Goal: Task Accomplishment & Management: Manage account settings

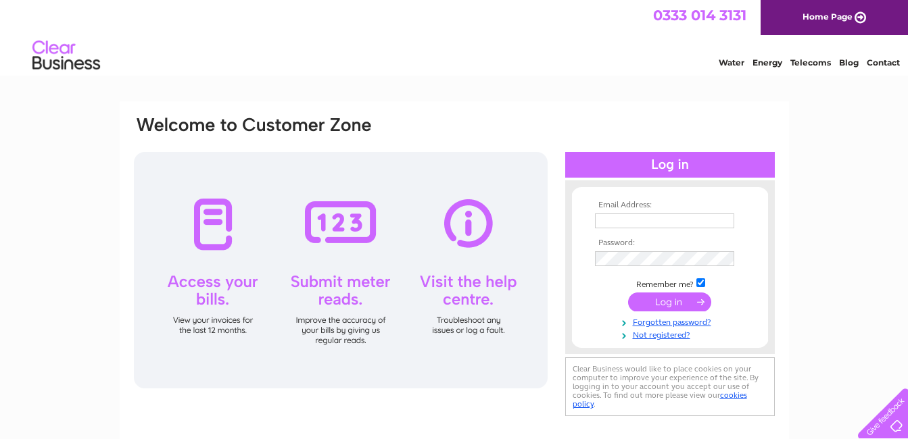
type input "[EMAIL_ADDRESS][DOMAIN_NAME]"
click at [677, 297] on input "submit" at bounding box center [669, 302] width 83 height 19
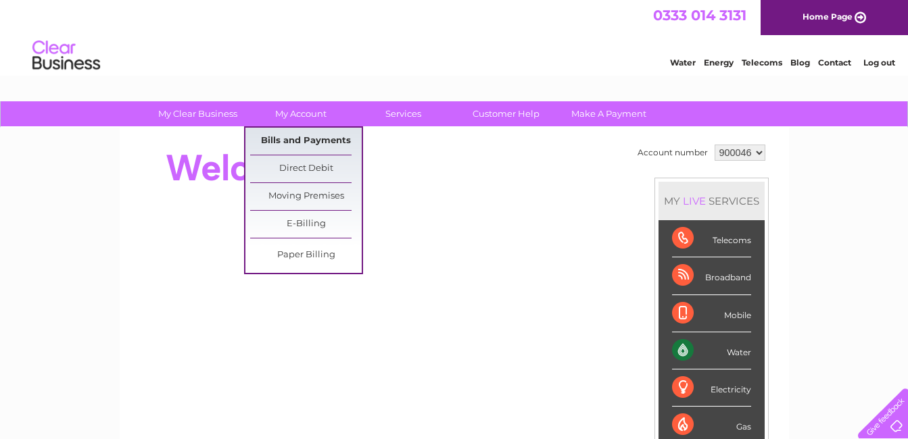
click at [294, 136] on link "Bills and Payments" at bounding box center [306, 141] width 112 height 27
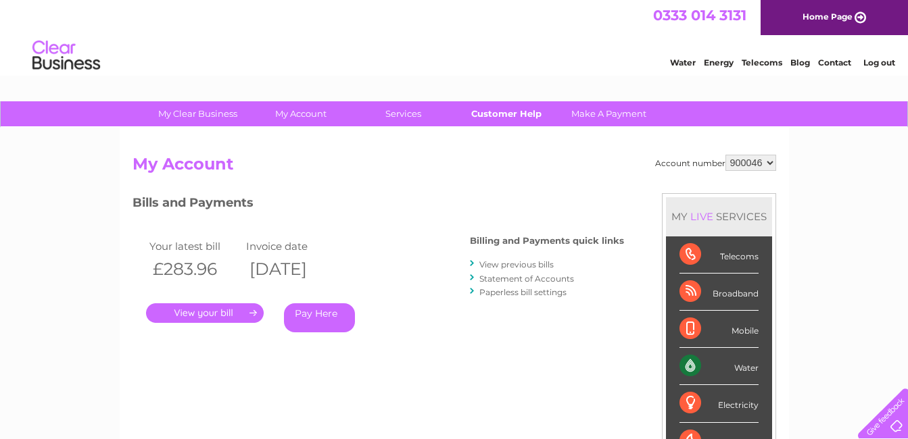
click at [510, 111] on link "Customer Help" at bounding box center [506, 113] width 112 height 25
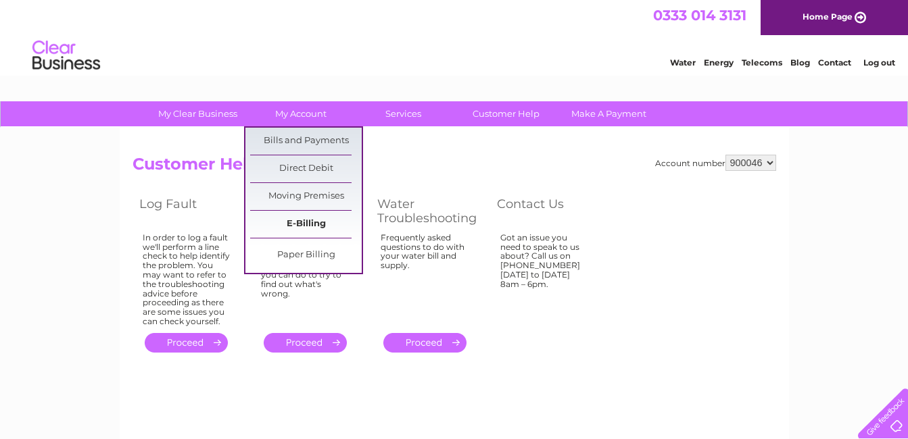
click at [310, 225] on link "E-Billing" at bounding box center [306, 224] width 112 height 27
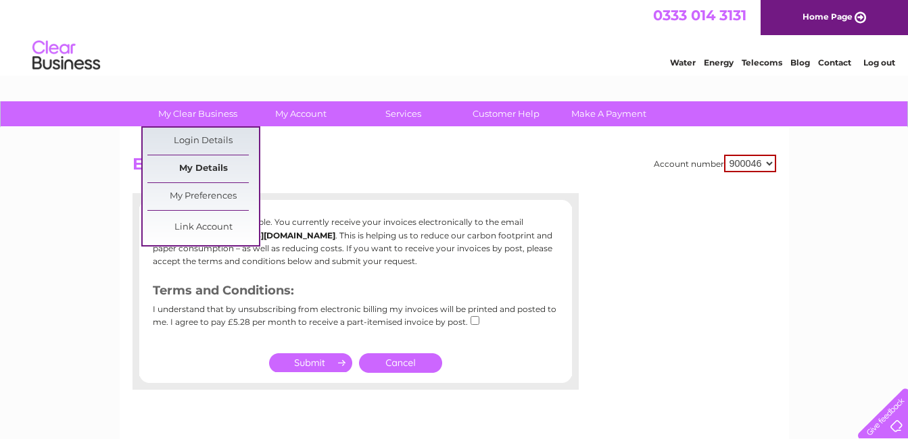
click at [212, 166] on link "My Details" at bounding box center [203, 168] width 112 height 27
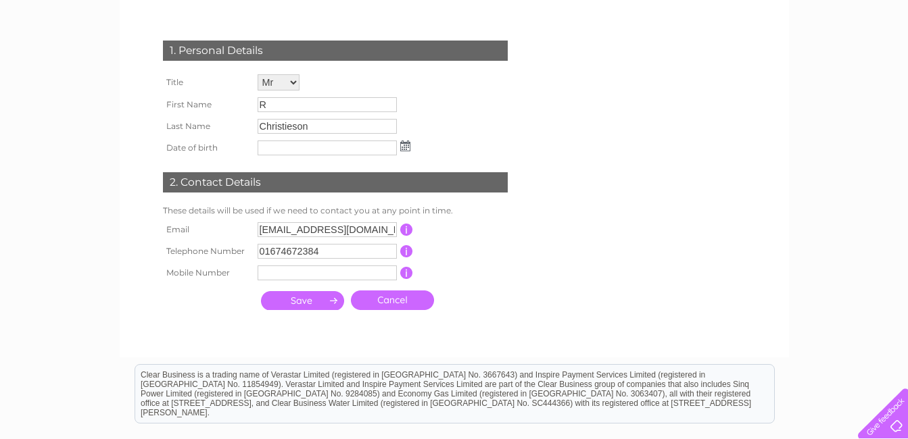
scroll to position [203, 0]
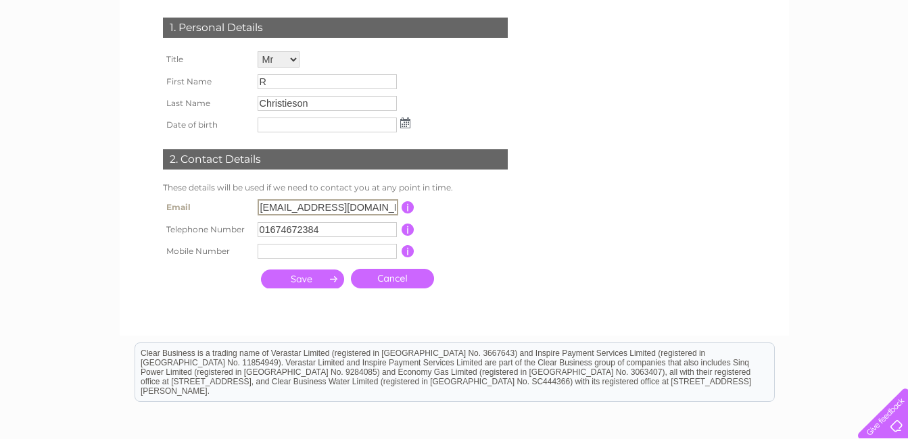
click at [352, 208] on input "[EMAIL_ADDRESS][DOMAIN_NAME]" at bounding box center [328, 207] width 141 height 16
type input "[EMAIL_ADDRESS][DOMAIN_NAME]"
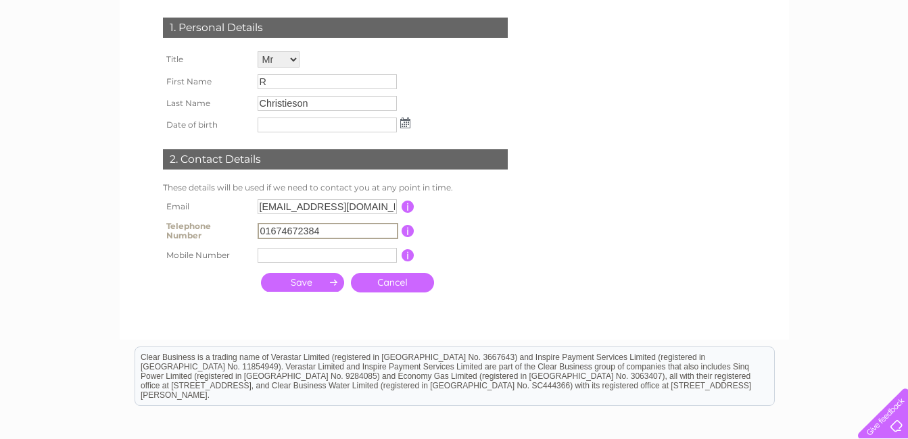
click at [258, 231] on input "01674672384" at bounding box center [328, 231] width 141 height 16
type input "4"
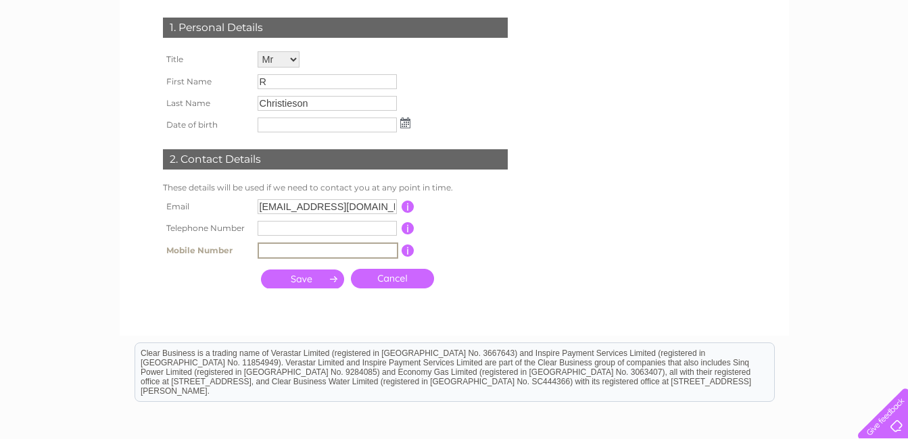
click at [274, 251] on input "text" at bounding box center [328, 251] width 141 height 16
type input "07950798460"
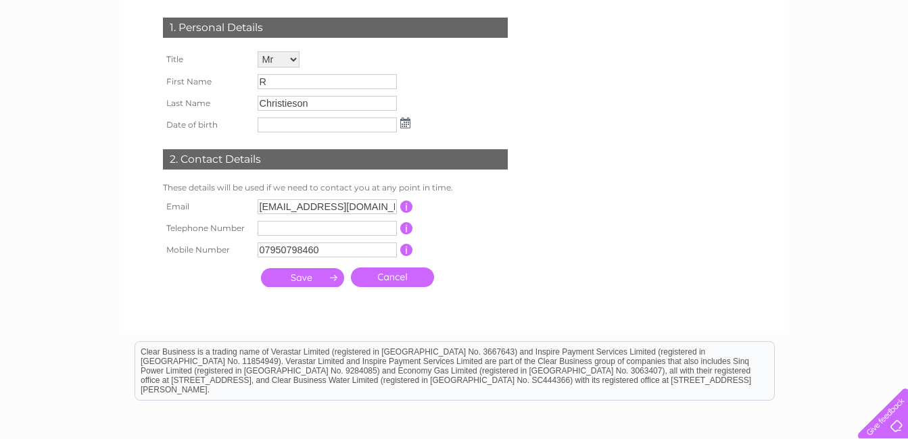
click at [315, 280] on input "submit" at bounding box center [302, 277] width 83 height 19
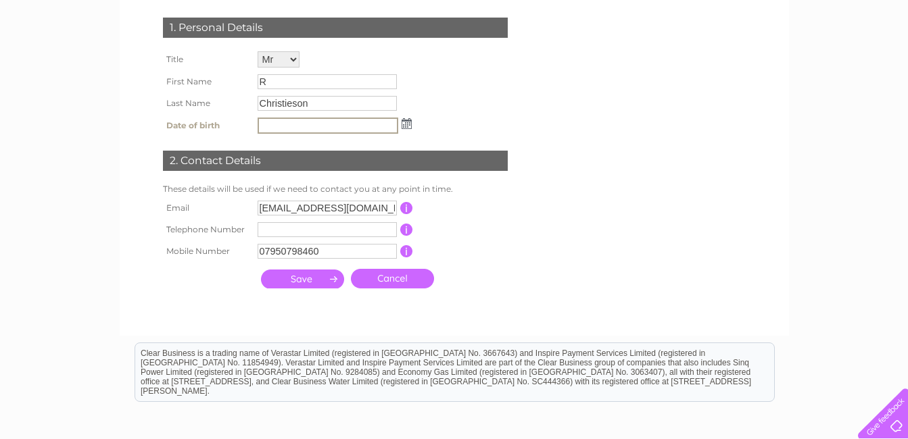
click at [287, 129] on input "text" at bounding box center [328, 126] width 141 height 16
click at [304, 280] on input "submit" at bounding box center [302, 279] width 83 height 19
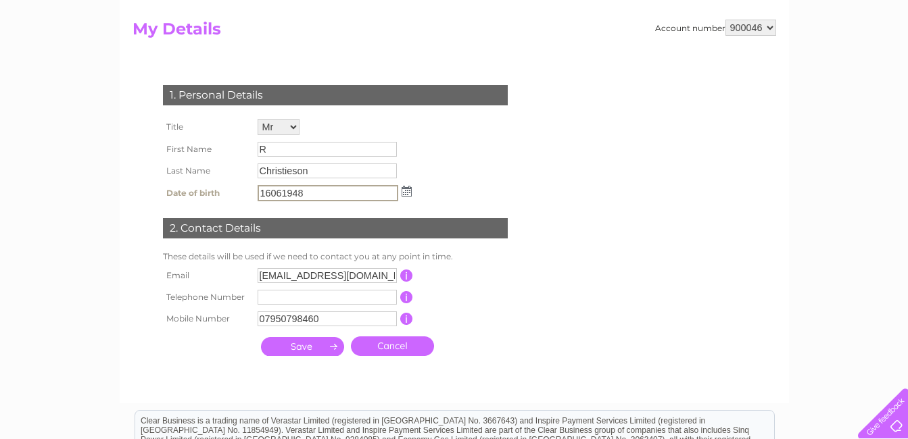
scroll to position [206, 0]
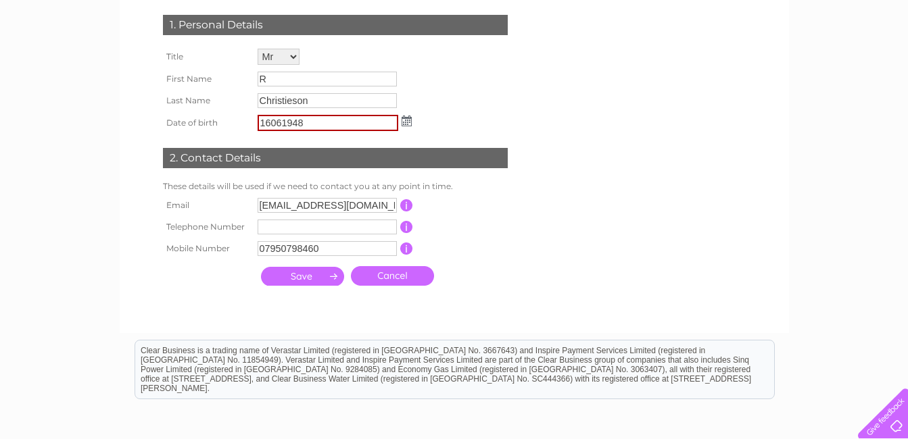
click at [406, 202] on input "button" at bounding box center [406, 205] width 13 height 12
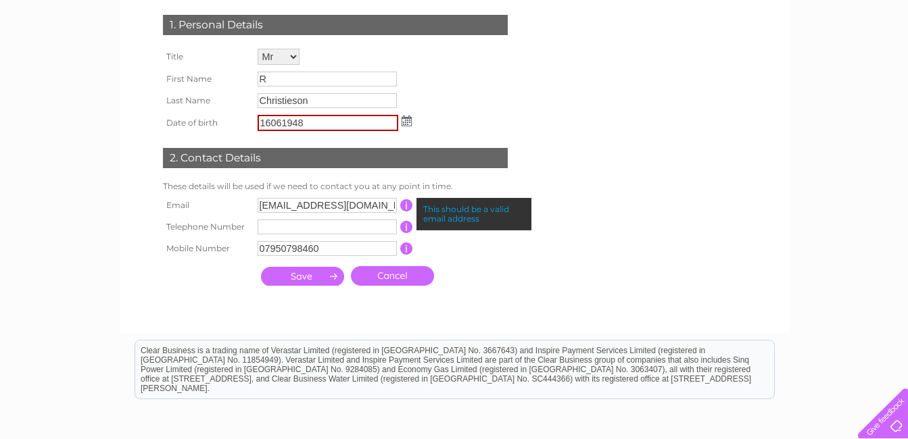
click at [409, 224] on input "button" at bounding box center [406, 227] width 13 height 12
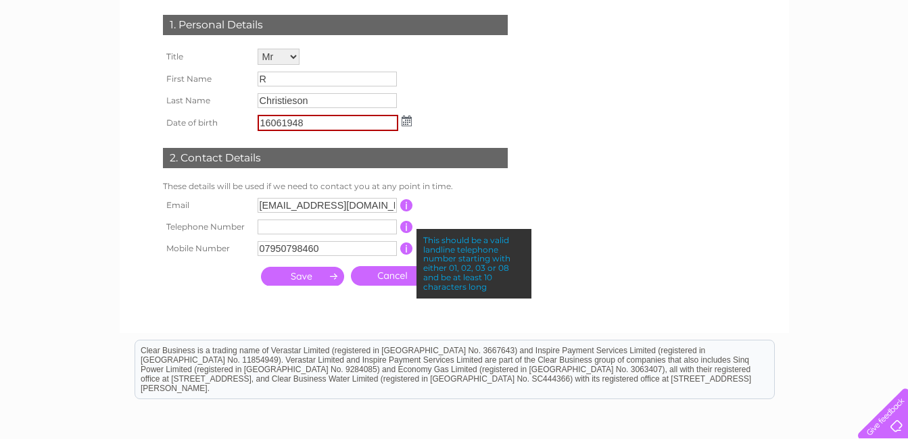
click at [408, 246] on input "button" at bounding box center [406, 249] width 13 height 12
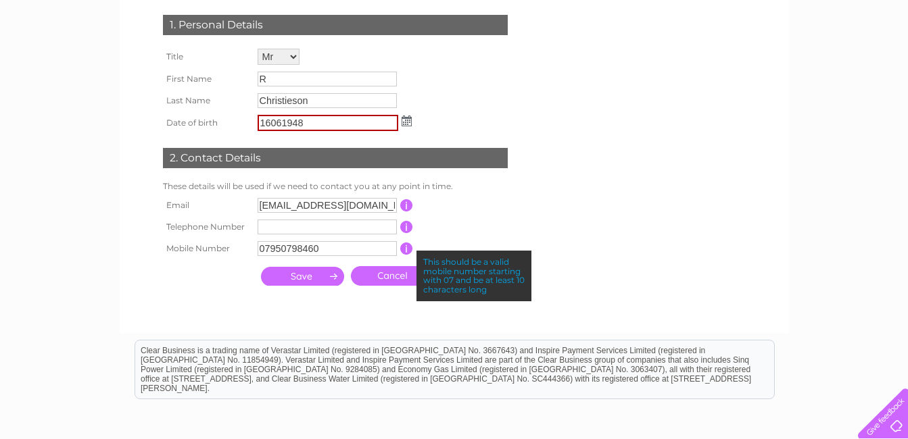
click at [309, 278] on input "submit" at bounding box center [302, 276] width 83 height 19
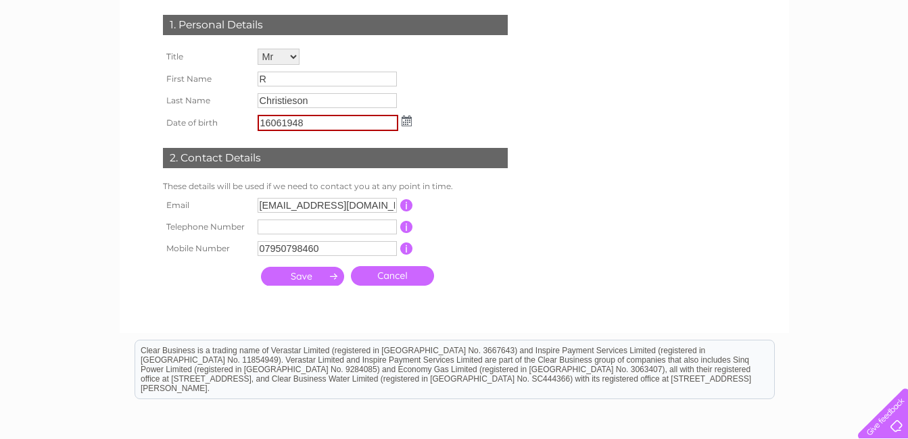
click at [309, 278] on input "submit" at bounding box center [302, 276] width 83 height 19
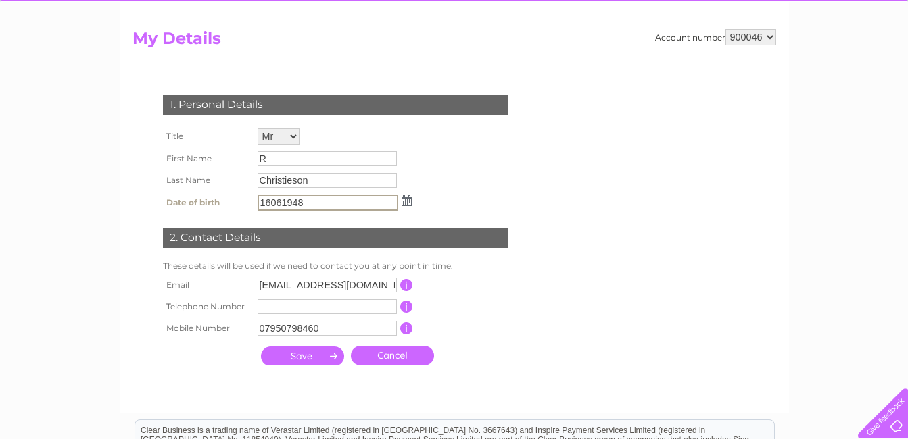
scroll to position [0, 0]
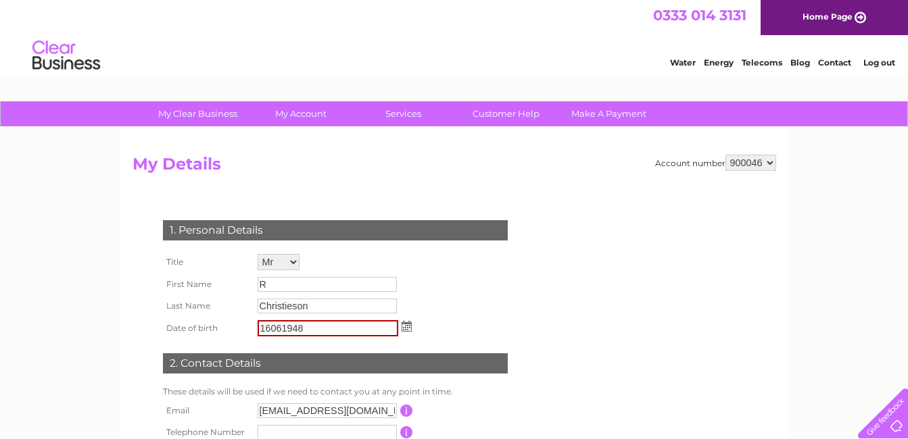
click at [773, 163] on select "900046" at bounding box center [750, 163] width 51 height 16
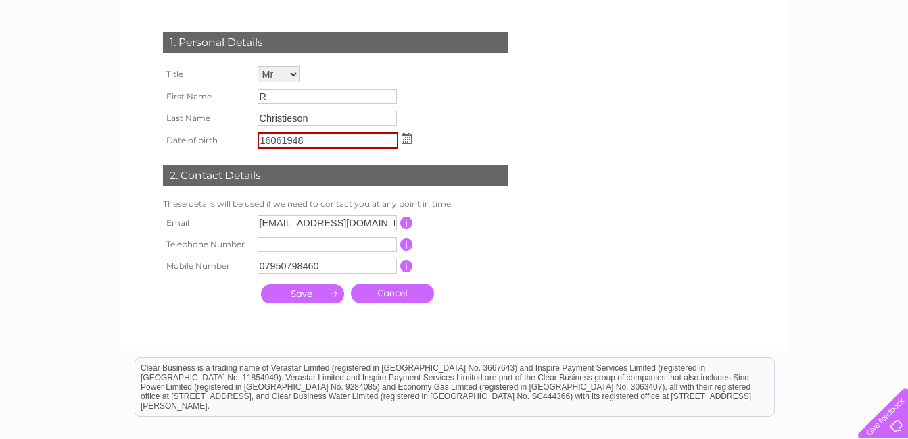
scroll to position [135, 0]
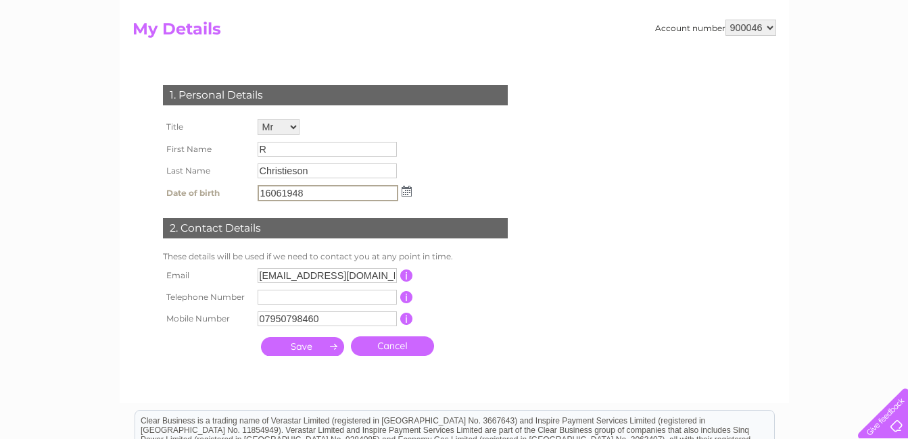
click at [269, 194] on input "16061948" at bounding box center [328, 193] width 141 height 16
click at [262, 192] on input "16" at bounding box center [328, 193] width 141 height 16
type input "6"
click at [310, 348] on input "submit" at bounding box center [302, 346] width 83 height 19
click at [276, 147] on input "R" at bounding box center [327, 149] width 139 height 15
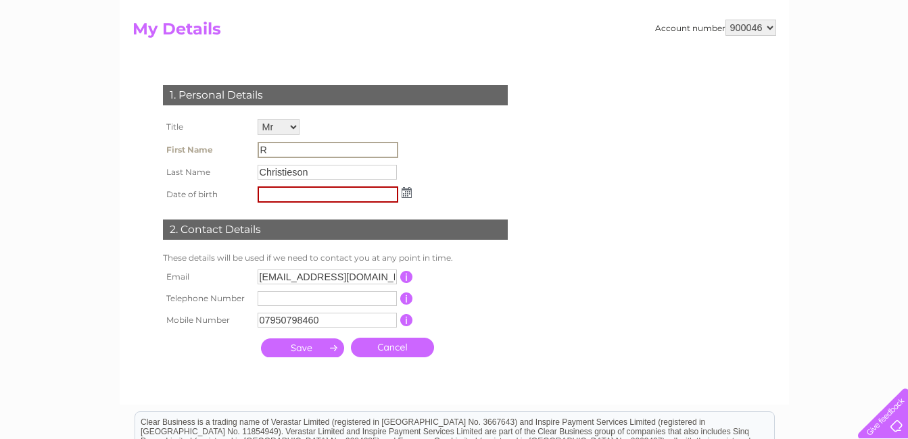
click at [294, 191] on input "text" at bounding box center [328, 195] width 141 height 16
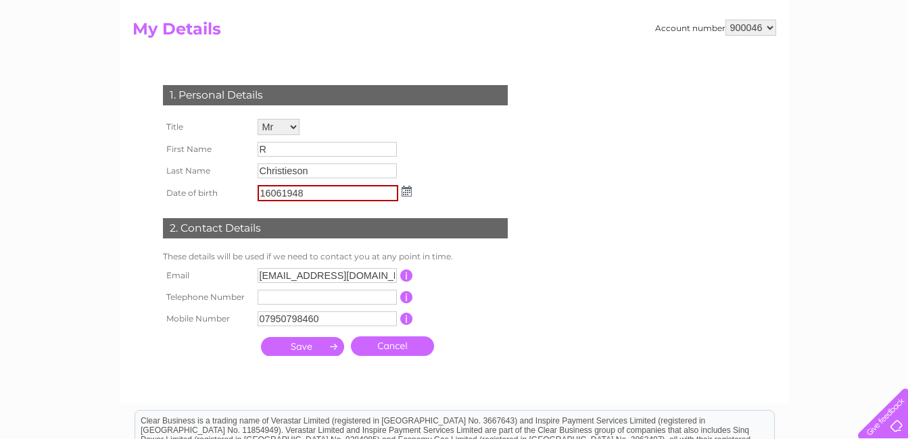
click at [405, 190] on img at bounding box center [407, 191] width 10 height 11
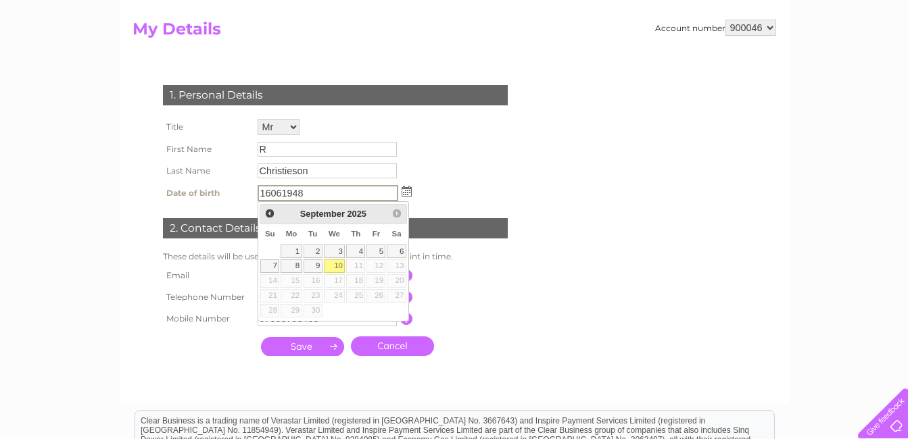
click at [523, 302] on div "1. Personal Details Title Mr Mrs Ms Miss Dr Rev Prof Other First Name R Last Na…" at bounding box center [338, 217] width 411 height 291
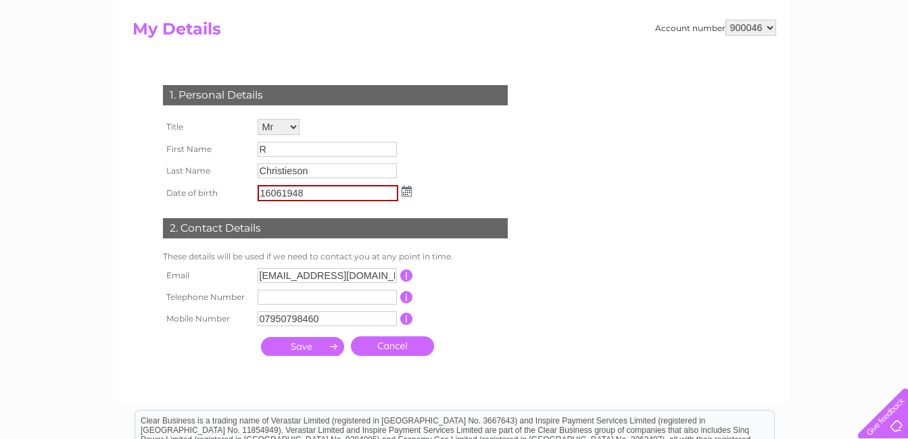
click at [310, 348] on input "submit" at bounding box center [302, 346] width 83 height 19
type input "8"
click at [405, 191] on img at bounding box center [407, 191] width 10 height 11
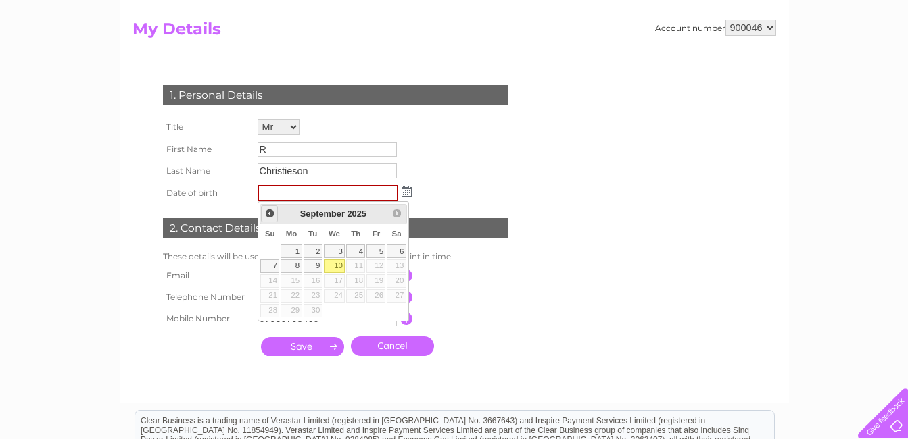
click at [270, 216] on span "Prev" at bounding box center [269, 213] width 11 height 11
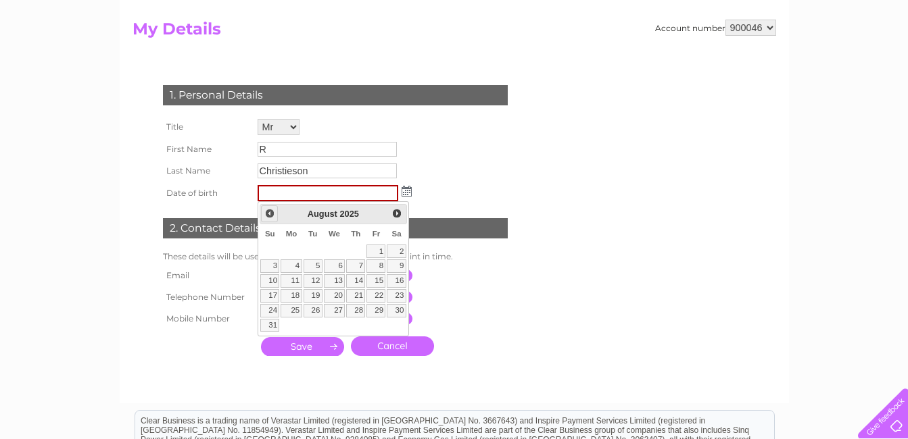
click at [270, 216] on span "Prev" at bounding box center [269, 213] width 11 height 11
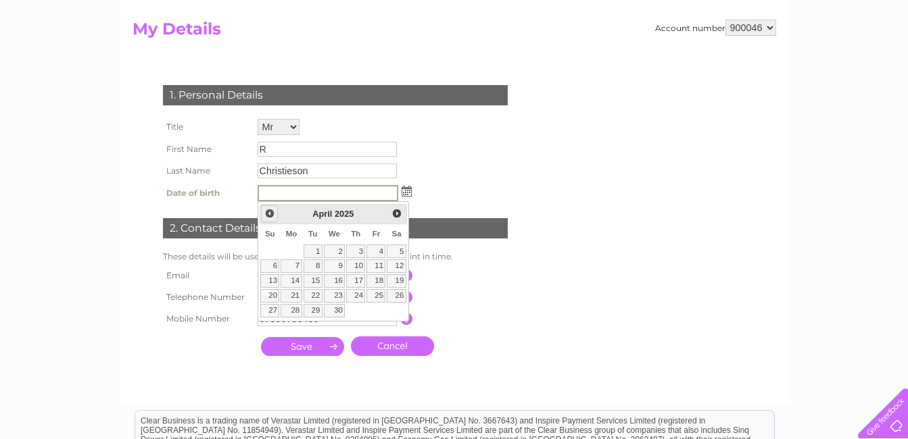
click at [270, 216] on span "Prev" at bounding box center [269, 213] width 11 height 11
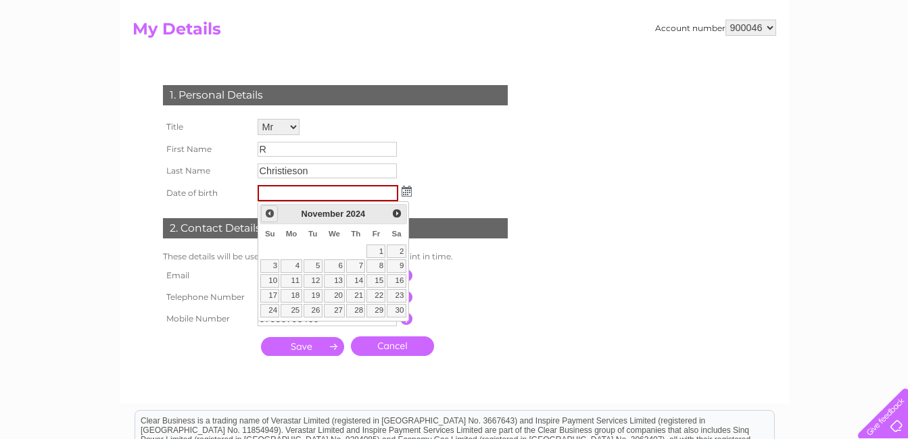
click at [270, 216] on span "Prev" at bounding box center [269, 213] width 11 height 11
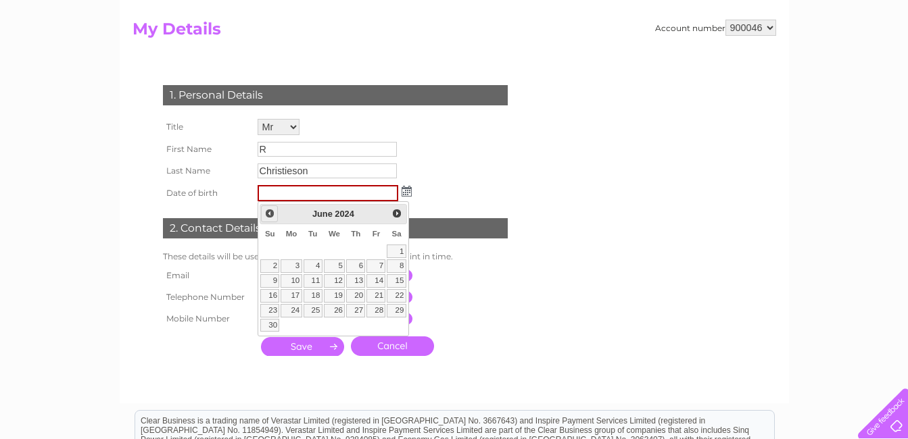
click at [270, 216] on span "Prev" at bounding box center [269, 213] width 11 height 11
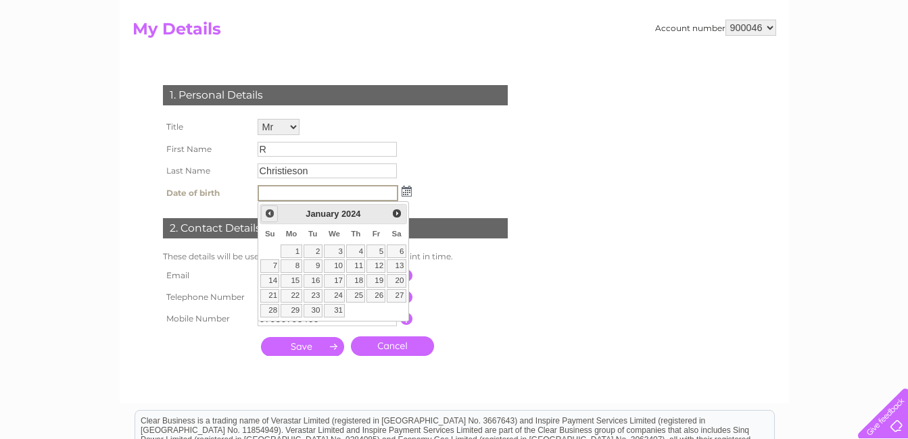
click at [270, 216] on span "Prev" at bounding box center [269, 213] width 11 height 11
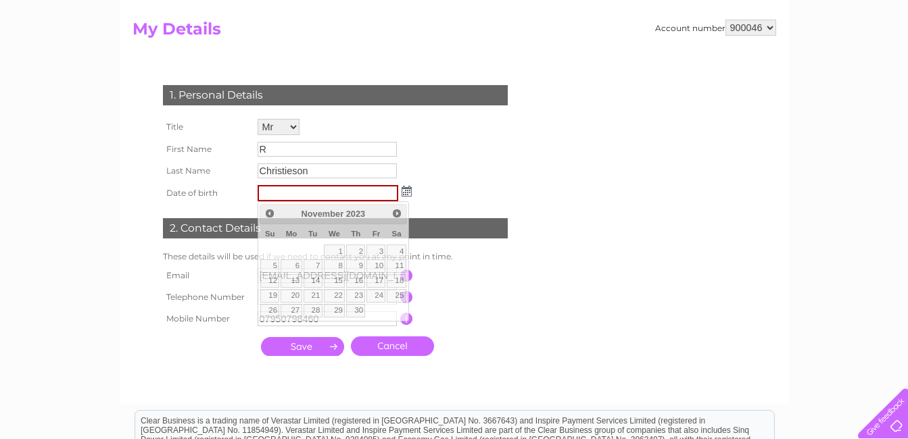
click at [539, 337] on div "1. Personal Details Title Mr Mrs Ms Miss Dr Rev Prof Other First Name R Last Na…" at bounding box center [338, 217] width 411 height 291
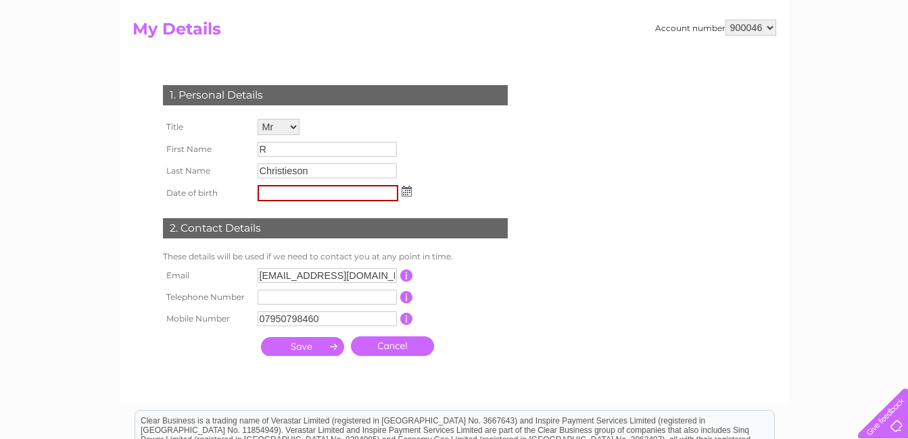
drag, startPoint x: 540, startPoint y: 335, endPoint x: 510, endPoint y: 159, distance: 178.9
click at [510, 159] on div "1. Personal Details Title Mr Mrs Ms Miss Dr Rev Prof Other First Name R Last Na…" at bounding box center [338, 217] width 411 height 291
drag, startPoint x: 454, startPoint y: 182, endPoint x: 447, endPoint y: 189, distance: 10.1
click at [453, 183] on div "1. Personal Details Title Mr Mrs Ms Miss Dr Rev Prof Other First Name R Last Na…" at bounding box center [338, 217] width 411 height 291
click at [299, 193] on input "text" at bounding box center [328, 193] width 141 height 16
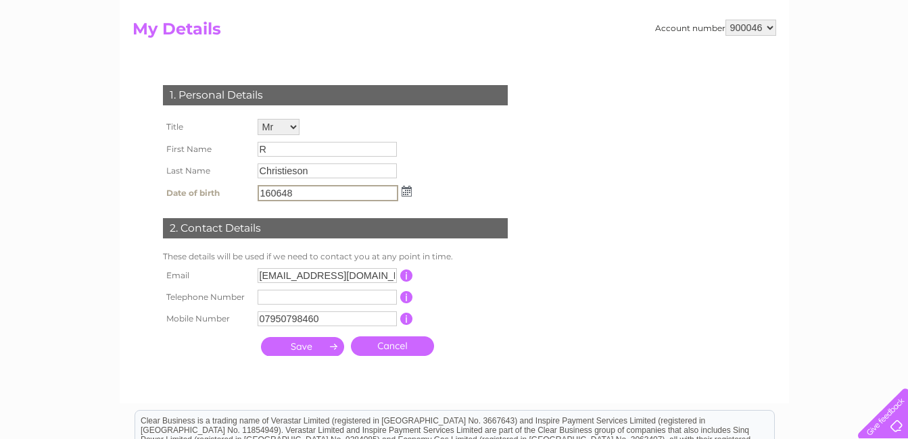
type input "160648"
click at [303, 346] on input "submit" at bounding box center [302, 346] width 83 height 19
